Goal: Check status: Check status

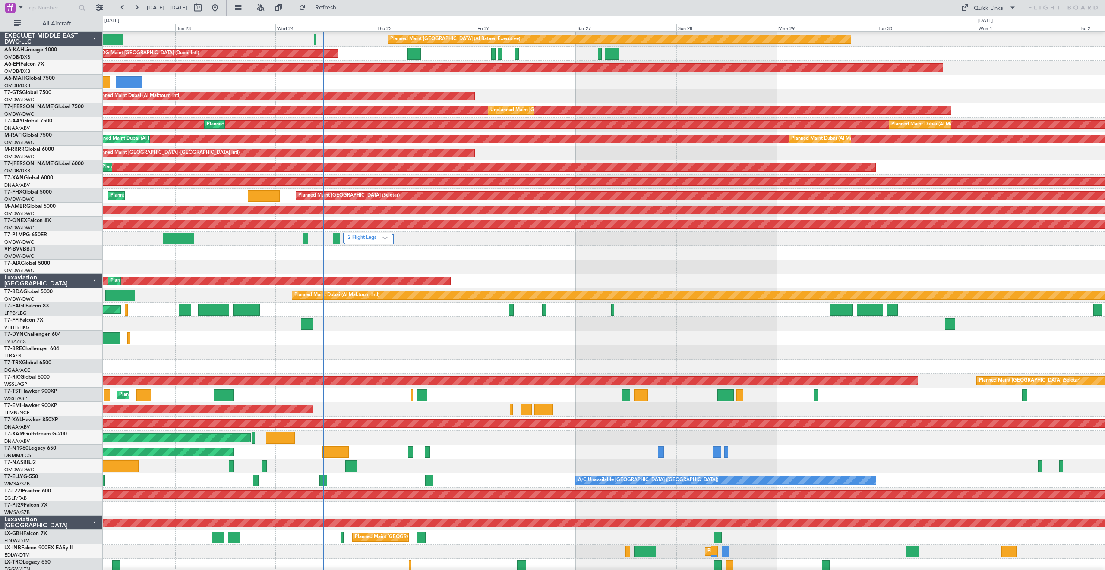
scroll to position [14, 0]
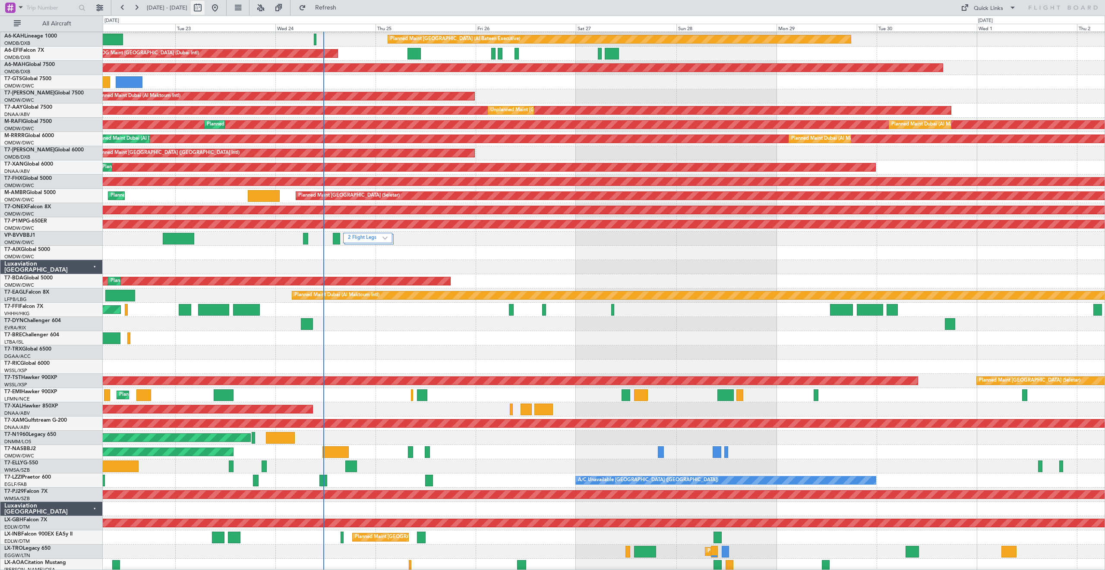
click at [205, 9] on button at bounding box center [198, 8] width 14 height 14
select select "9"
select select "2025"
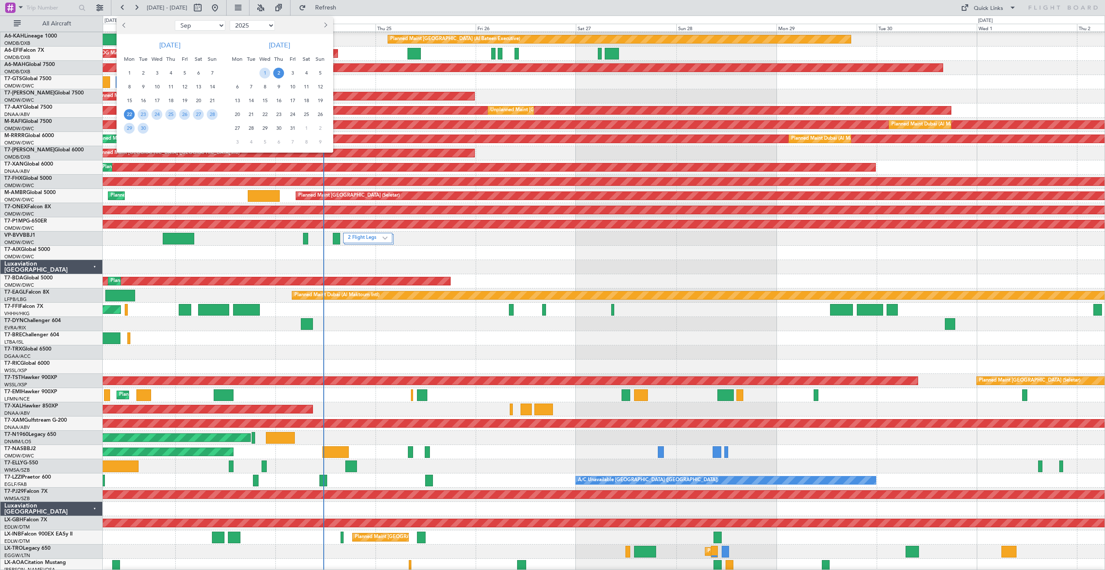
click at [190, 26] on select "Jan Feb Mar Apr May Jun [DATE] Aug Sep Oct Nov Dec" at bounding box center [200, 25] width 50 height 10
select select "6"
click at [175, 20] on select "Jan Feb Mar Apr May Jun [DATE] Aug Sep Oct Nov Dec" at bounding box center [200, 25] width 50 height 10
drag, startPoint x: 173, startPoint y: 115, endPoint x: 180, endPoint y: 114, distance: 7.0
click at [174, 115] on span "19" at bounding box center [170, 114] width 11 height 11
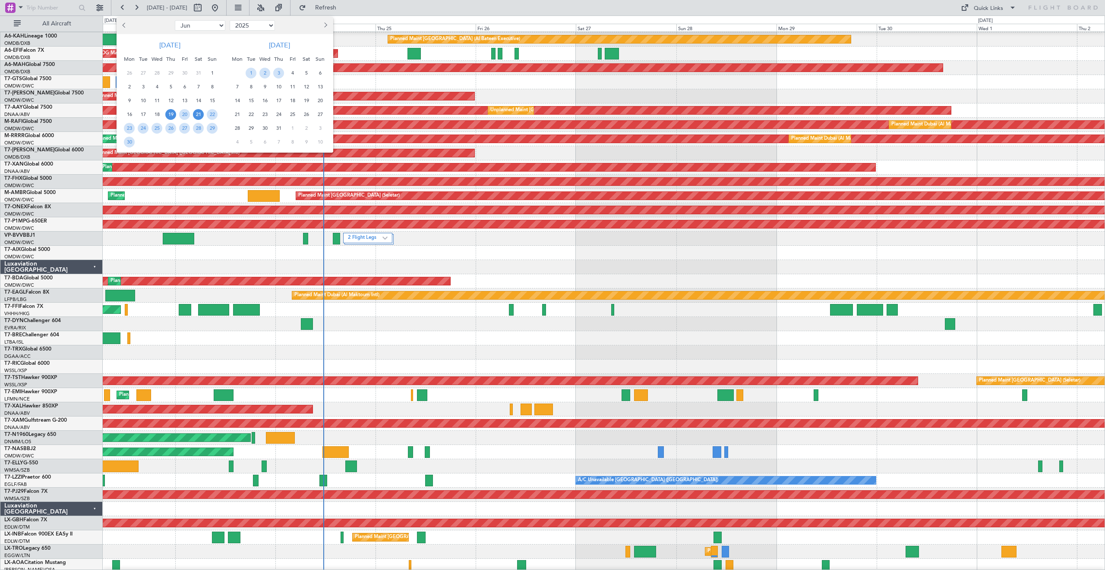
click at [196, 113] on span "21" at bounding box center [198, 114] width 11 height 11
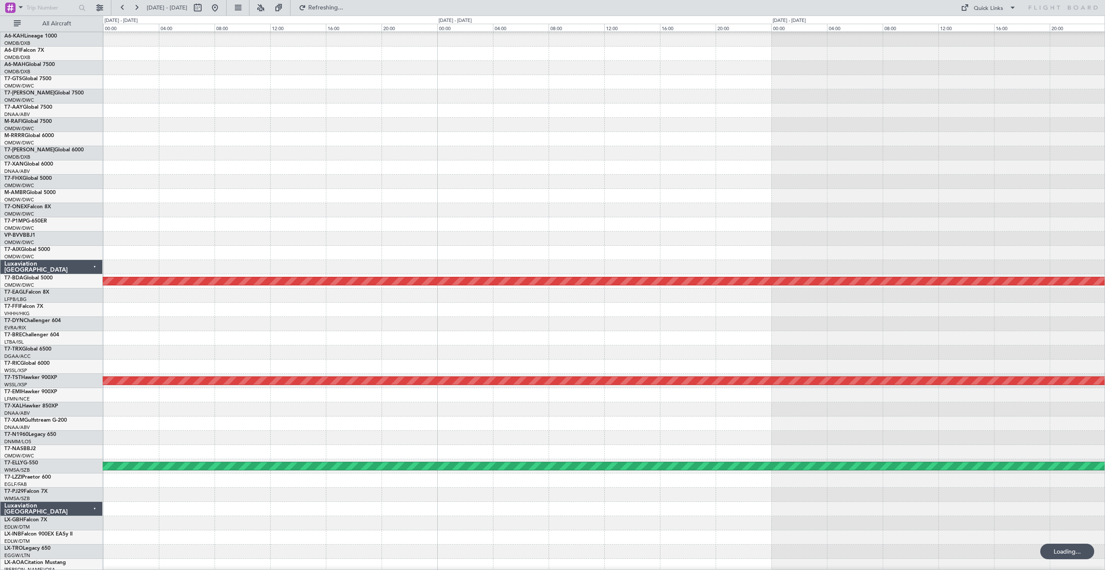
scroll to position [11, 0]
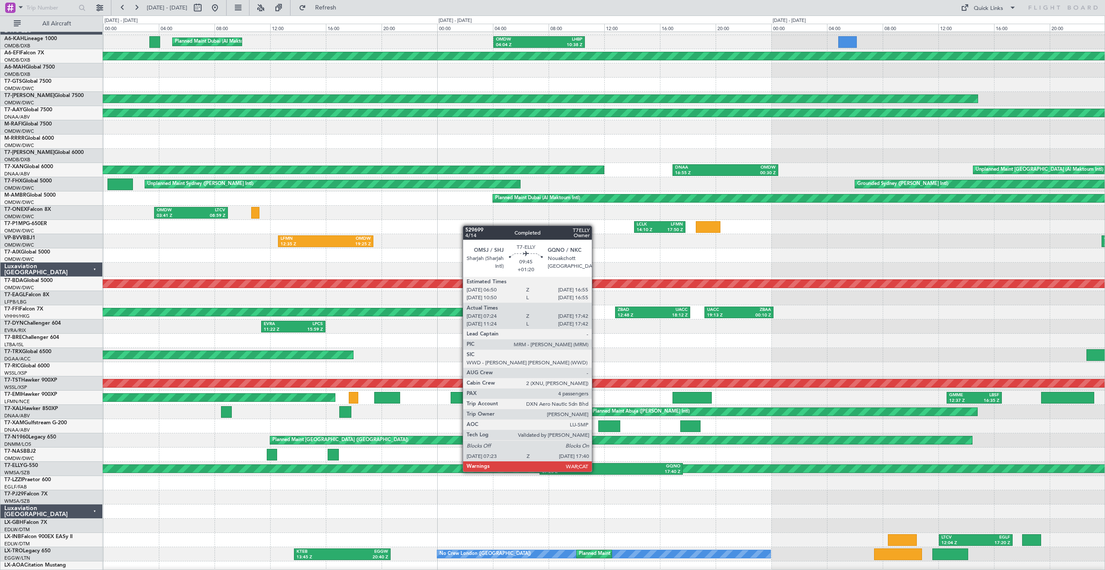
click at [595, 472] on div "07:23 Z" at bounding box center [576, 472] width 69 height 6
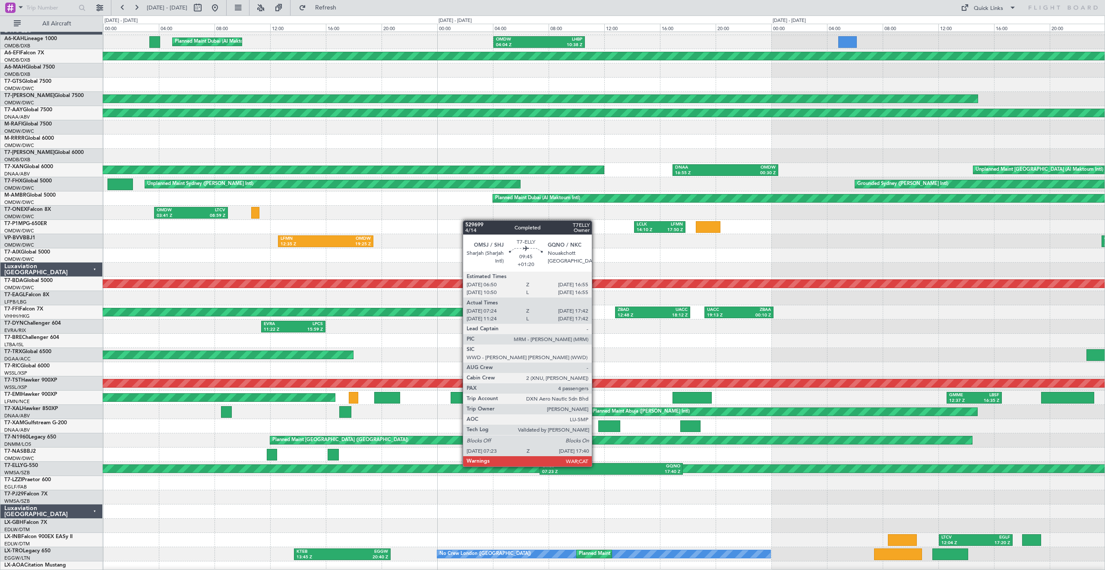
click at [595, 467] on div "OMSJ" at bounding box center [576, 467] width 69 height 6
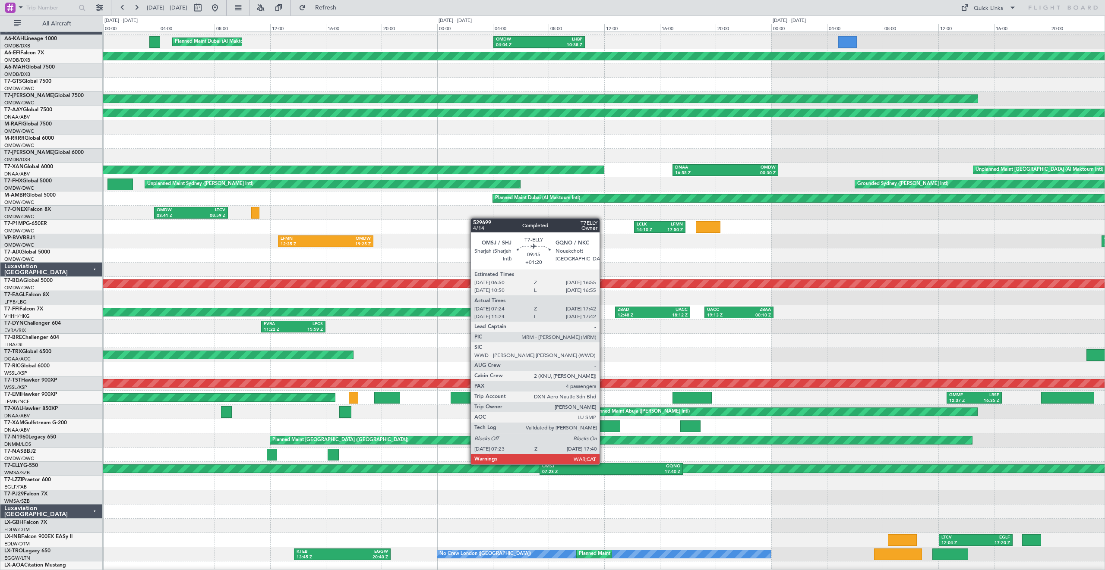
click at [603, 465] on div "OMSJ" at bounding box center [576, 467] width 69 height 6
